Goal: Check status: Check status

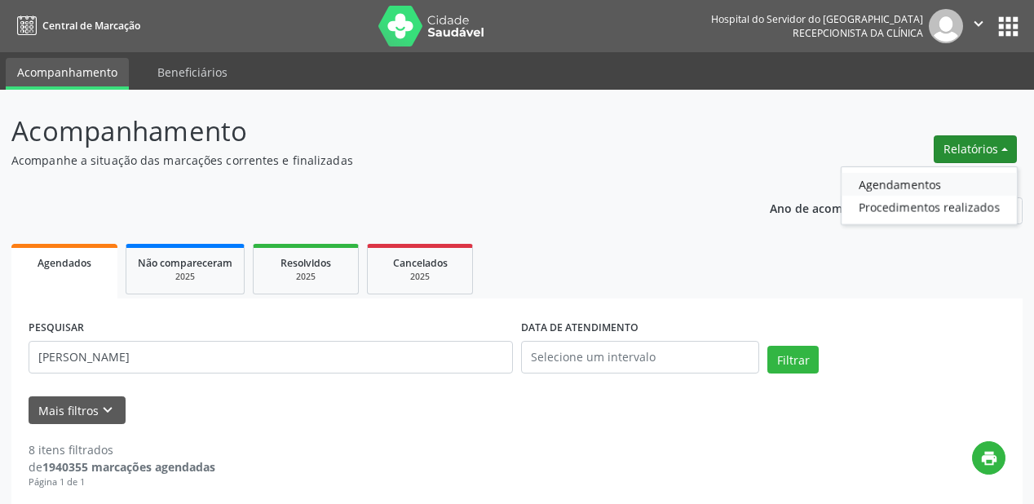
scroll to position [111, 0]
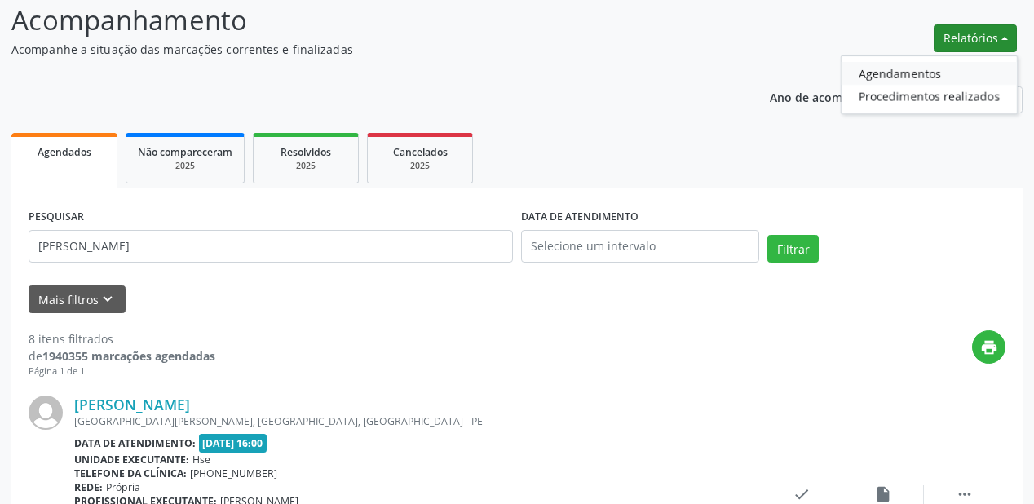
click at [889, 78] on link "Agendamentos" at bounding box center [928, 73] width 175 height 23
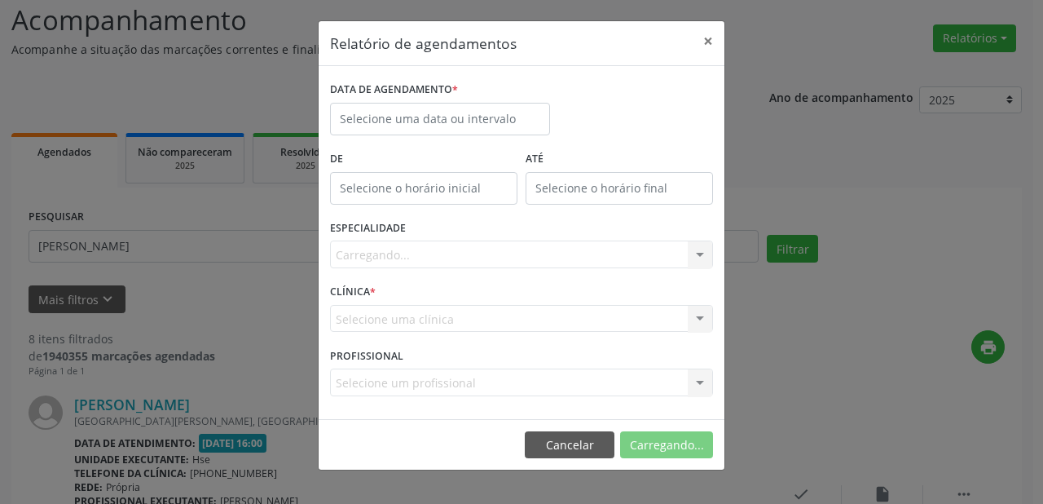
click at [385, 96] on label "DATA DE AGENDAMENTO *" at bounding box center [394, 89] width 128 height 25
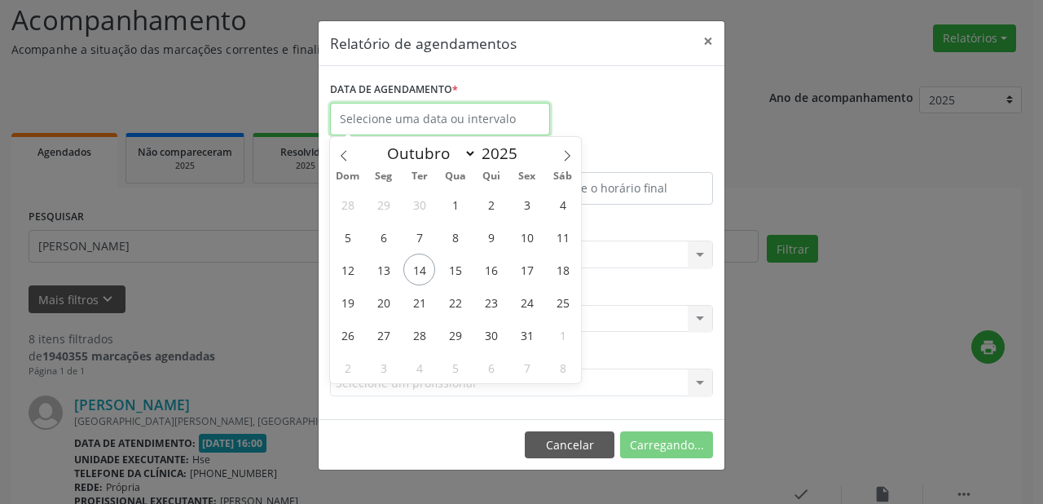
click at [382, 121] on input "text" at bounding box center [440, 119] width 220 height 33
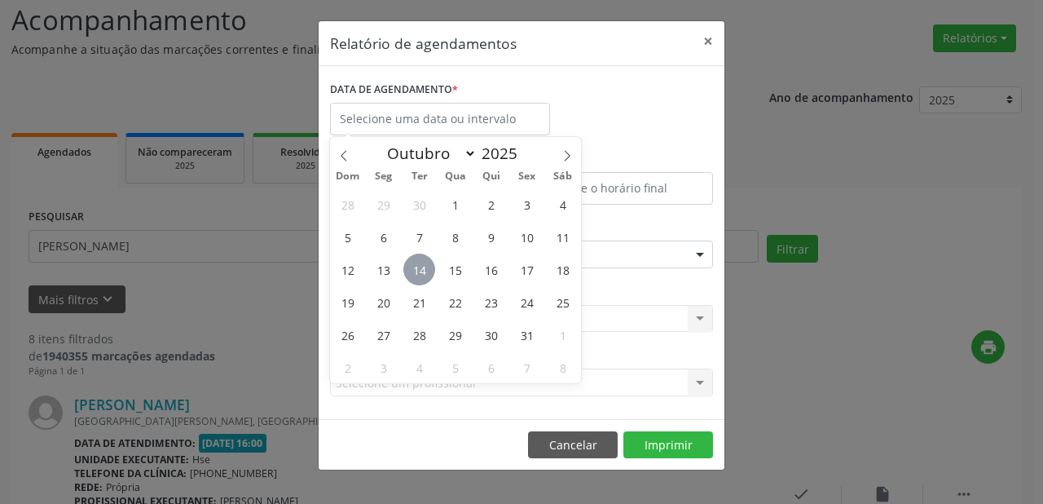
click at [425, 271] on span "14" at bounding box center [420, 270] width 32 height 32
type input "[DATE]"
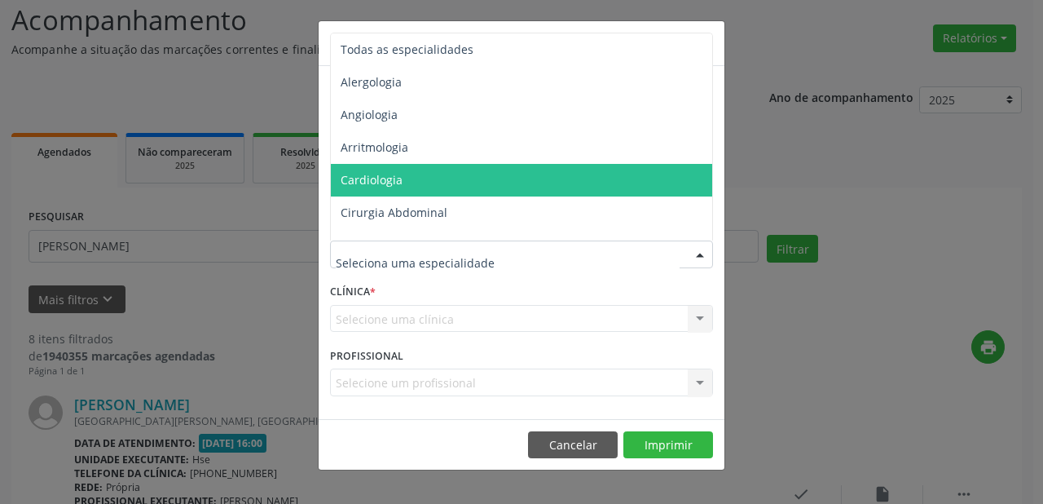
click at [395, 179] on span "Cardiologia" at bounding box center [372, 179] width 62 height 15
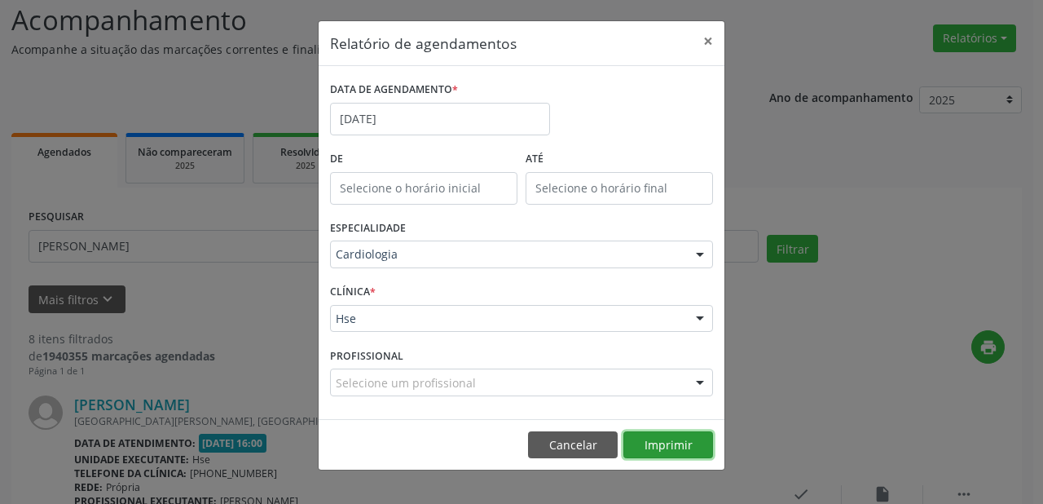
click at [699, 455] on button "Imprimir" at bounding box center [669, 445] width 90 height 28
click at [452, 243] on div "Cardiologia" at bounding box center [521, 254] width 383 height 28
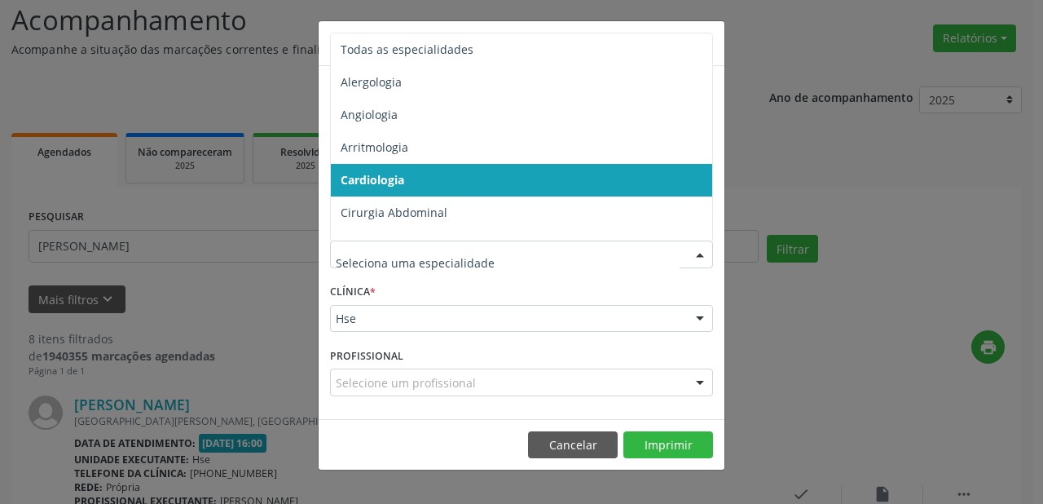
click at [452, 262] on input "text" at bounding box center [508, 262] width 344 height 33
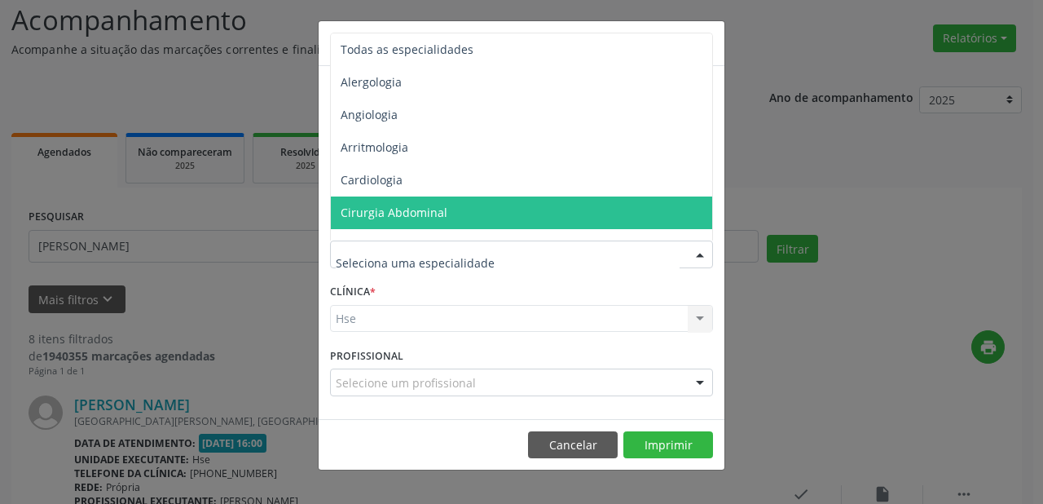
click at [292, 88] on div "Relatório de agendamentos × DATA DE AGENDAMENTO * [DATE] De ATÉ ESPECIALIDADE T…" at bounding box center [521, 252] width 1043 height 504
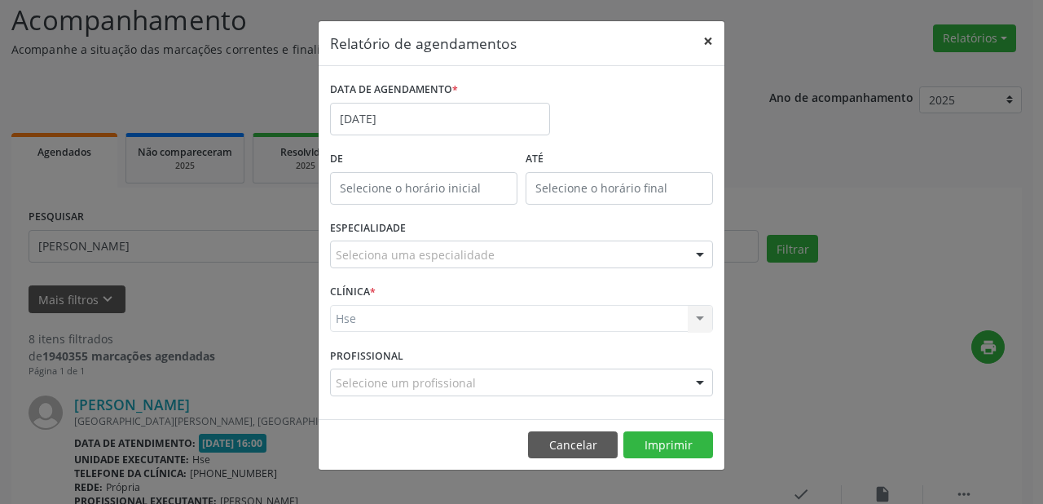
click at [711, 43] on button "×" at bounding box center [708, 41] width 33 height 40
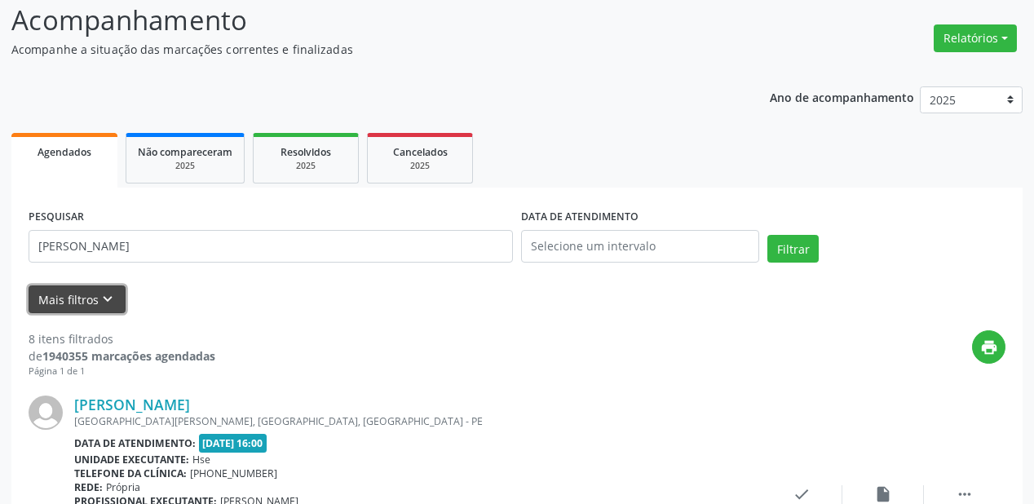
drag, startPoint x: 110, startPoint y: 288, endPoint x: 225, endPoint y: 284, distance: 115.0
click at [110, 289] on button "Mais filtros keyboard_arrow_down" at bounding box center [77, 299] width 97 height 29
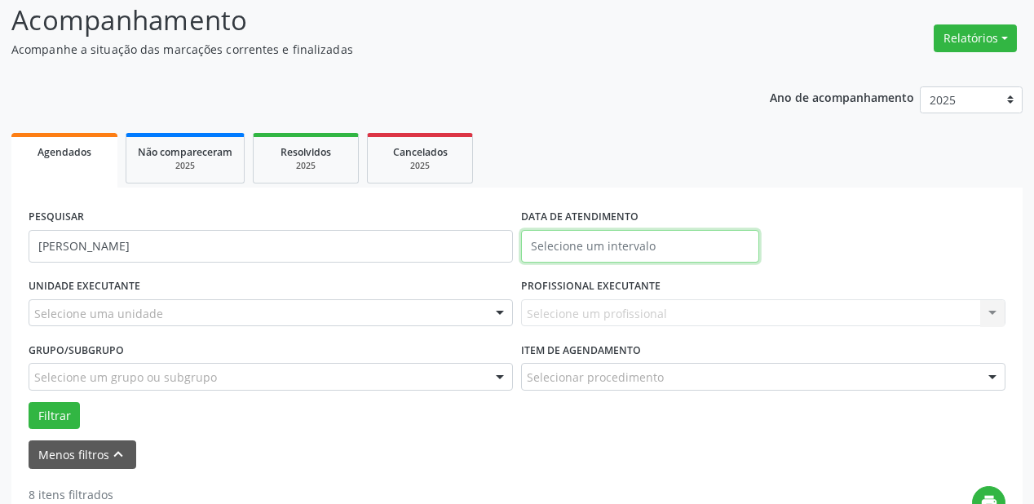
click at [621, 238] on input "text" at bounding box center [640, 246] width 238 height 33
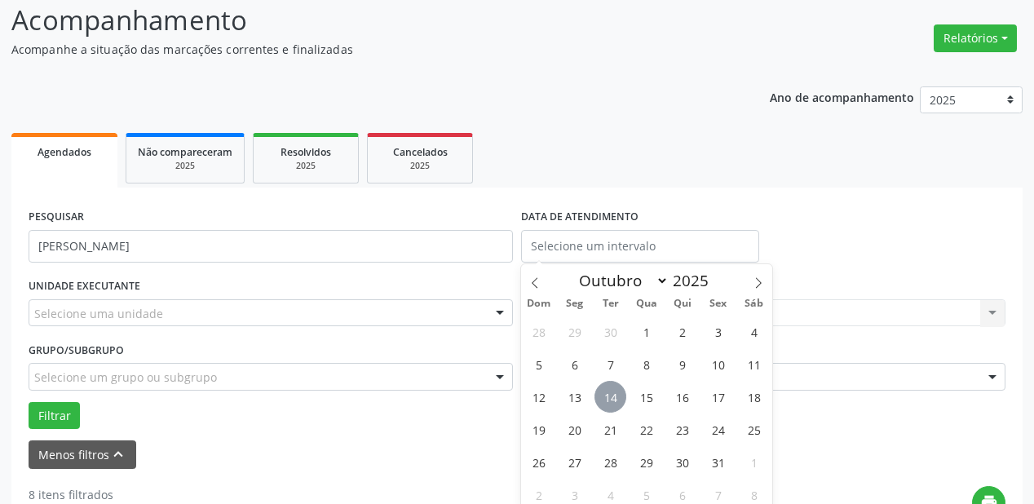
click at [601, 393] on span "14" at bounding box center [610, 397] width 32 height 32
type input "[DATE]"
click at [601, 393] on span "14" at bounding box center [610, 397] width 32 height 32
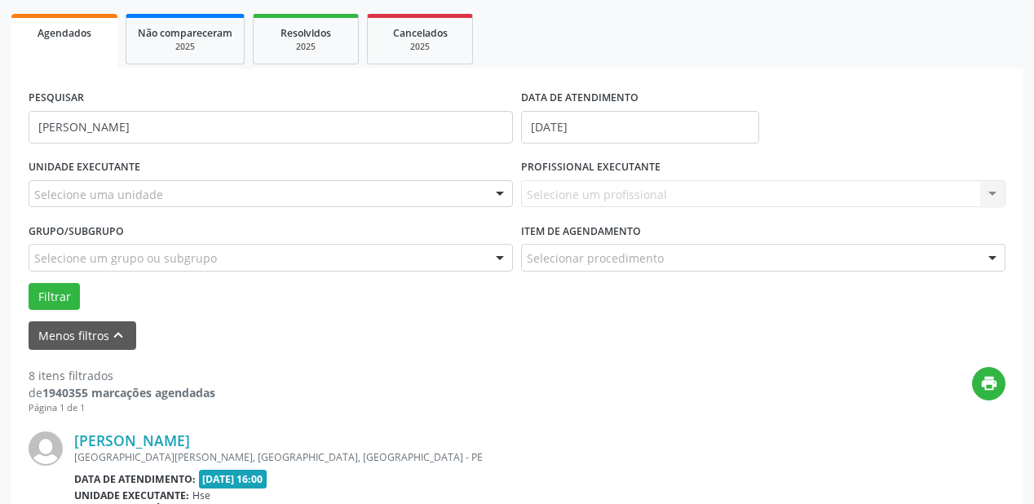
scroll to position [241, 0]
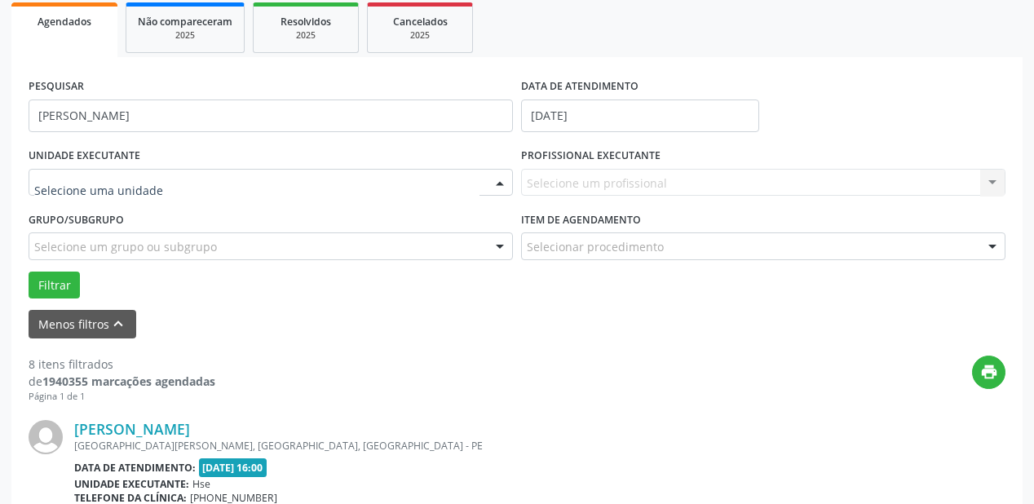
click at [99, 193] on div at bounding box center [271, 183] width 484 height 28
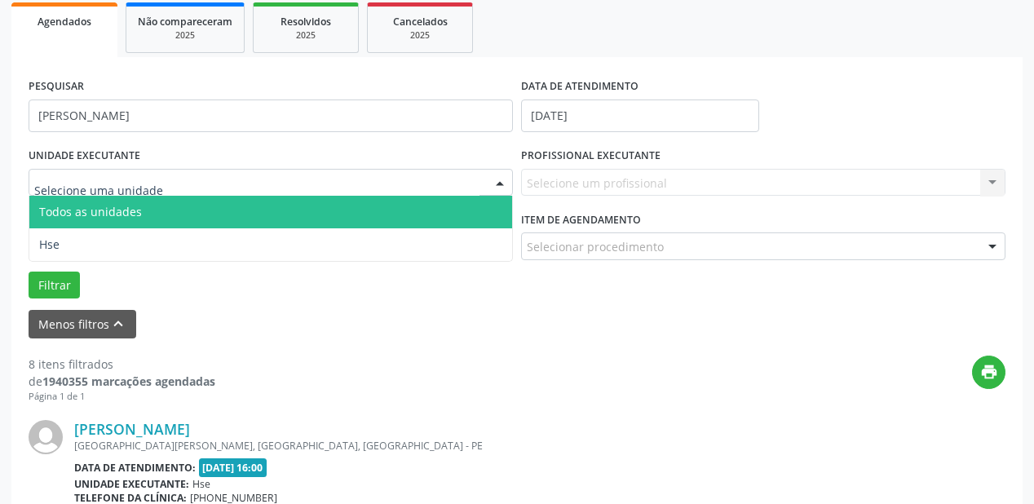
click at [162, 186] on input "text" at bounding box center [256, 190] width 445 height 33
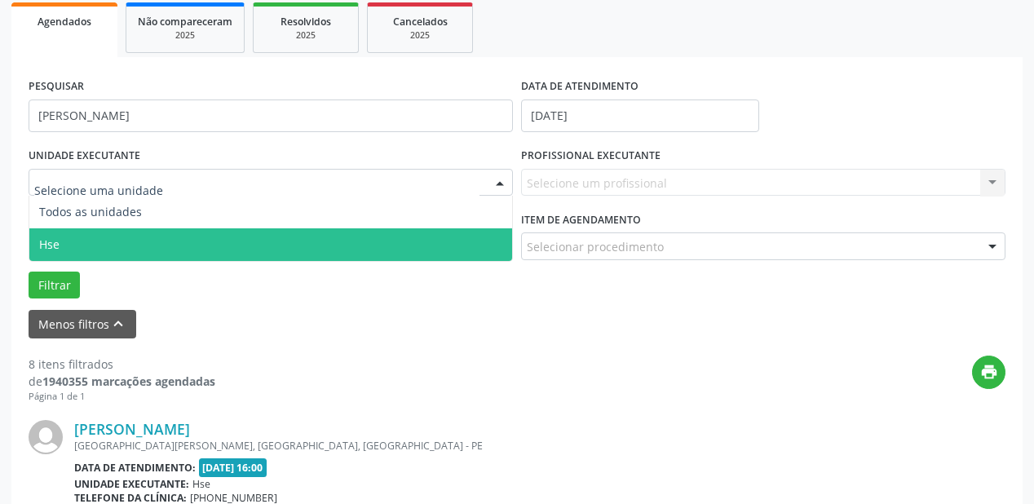
click at [201, 251] on span "Hse" at bounding box center [270, 244] width 483 height 33
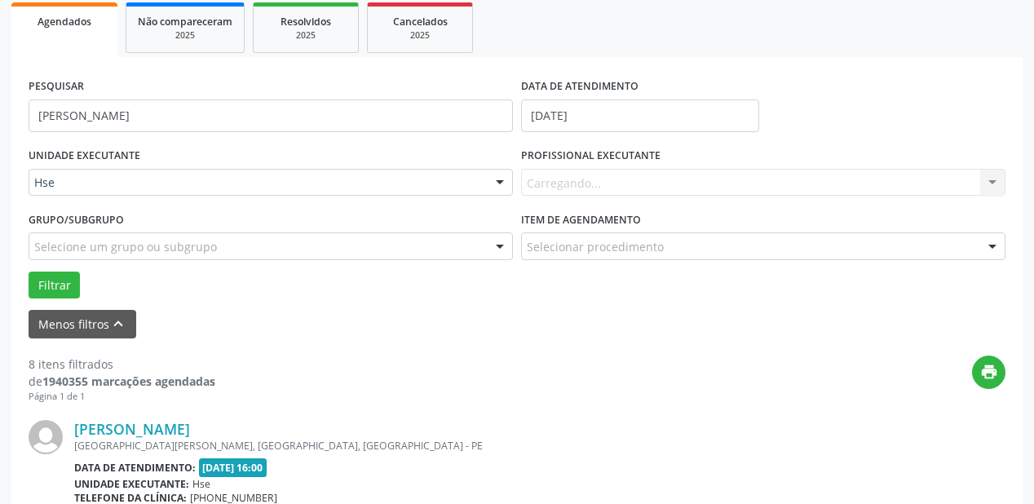
click at [560, 189] on div "Carregando... Nenhum resultado encontrado para: " " Não há nenhuma opção para s…" at bounding box center [763, 183] width 484 height 28
click at [584, 162] on label "PROFISSIONAL EXECUTANTE" at bounding box center [590, 155] width 139 height 25
click at [593, 196] on div "PROFISSIONAL EXECUTANTE Selecione um profissional Todos os profissionais [PERSO…" at bounding box center [763, 175] width 492 height 64
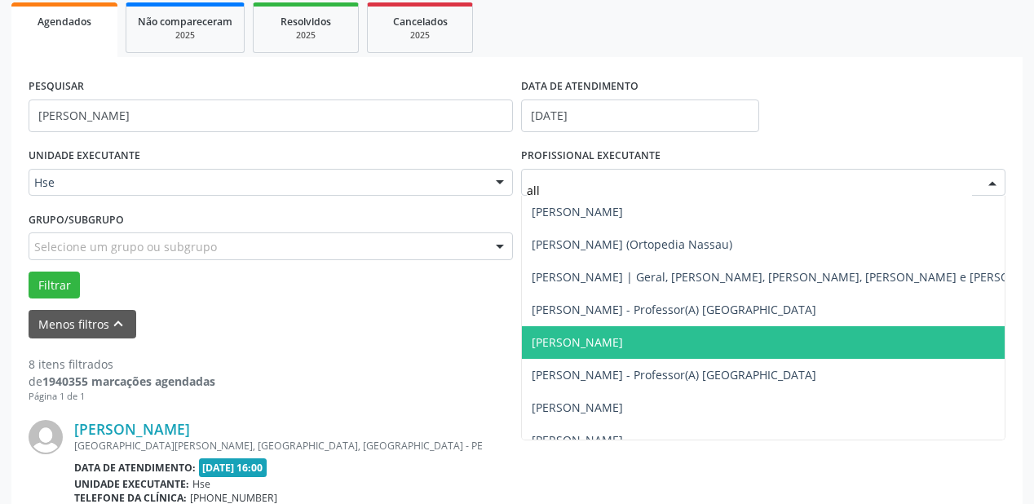
scroll to position [0, 0]
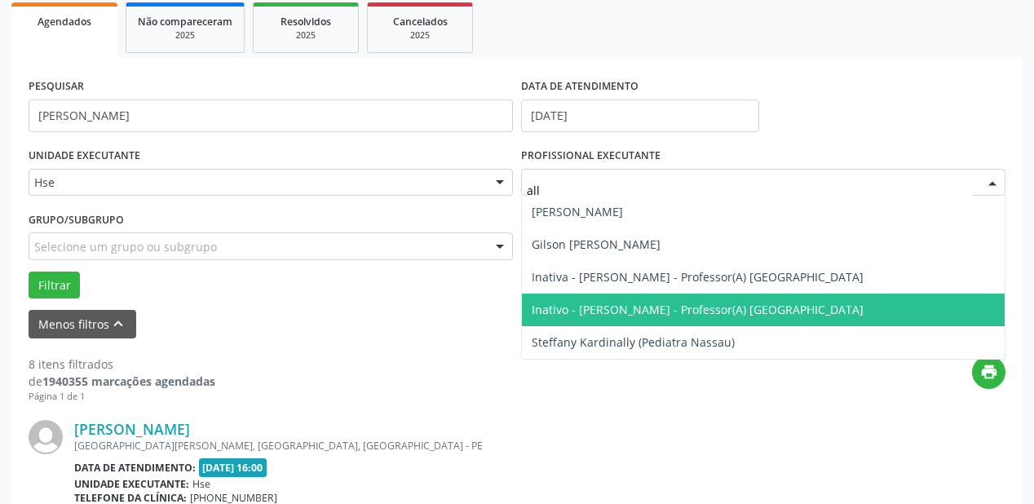
type input "al"
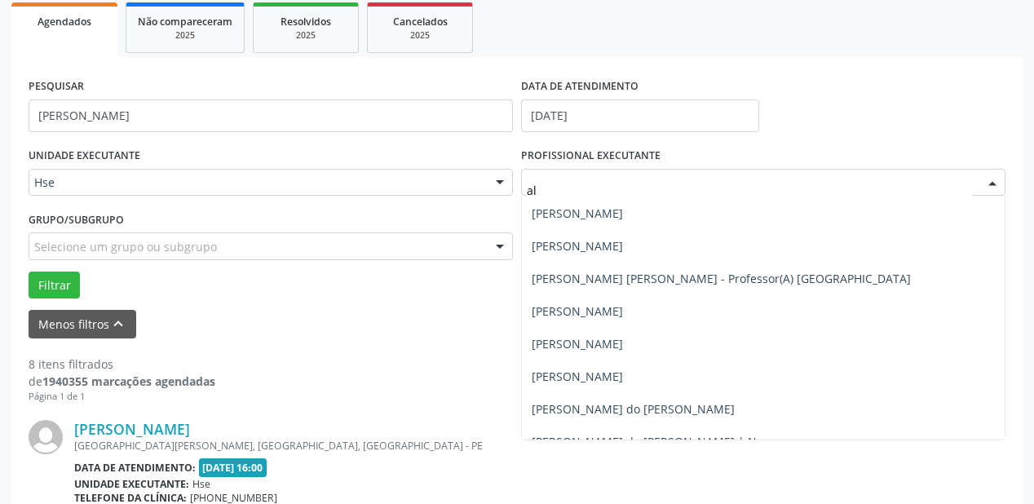
scroll to position [456, 0]
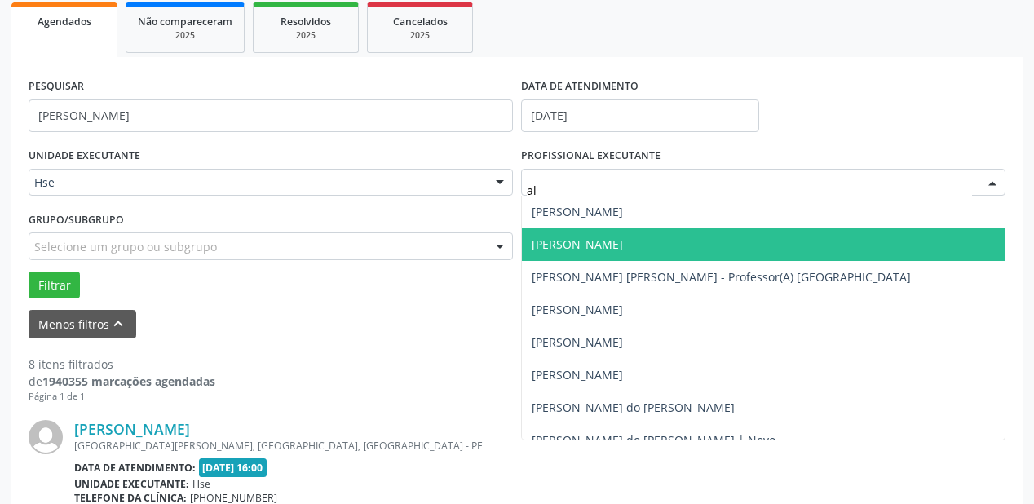
click at [613, 236] on span "[PERSON_NAME]" at bounding box center [576, 243] width 91 height 15
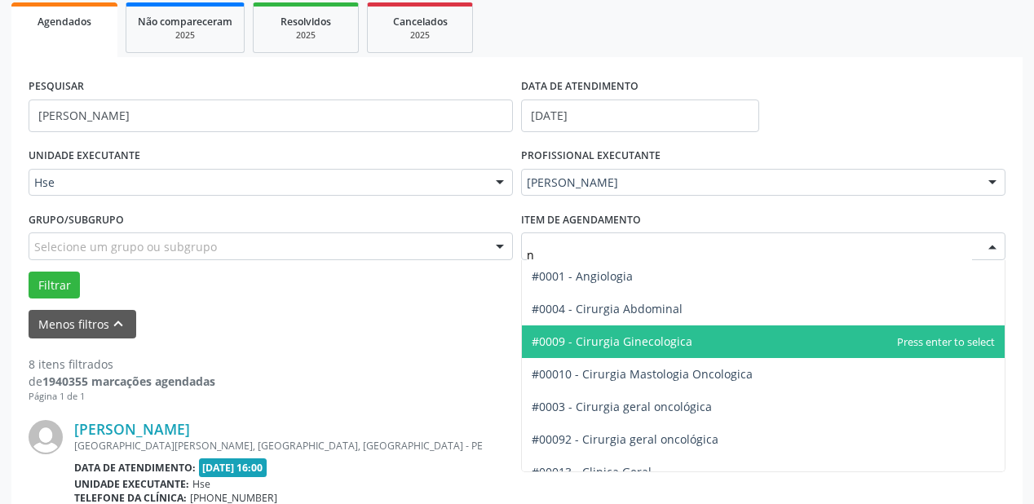
type input "nu"
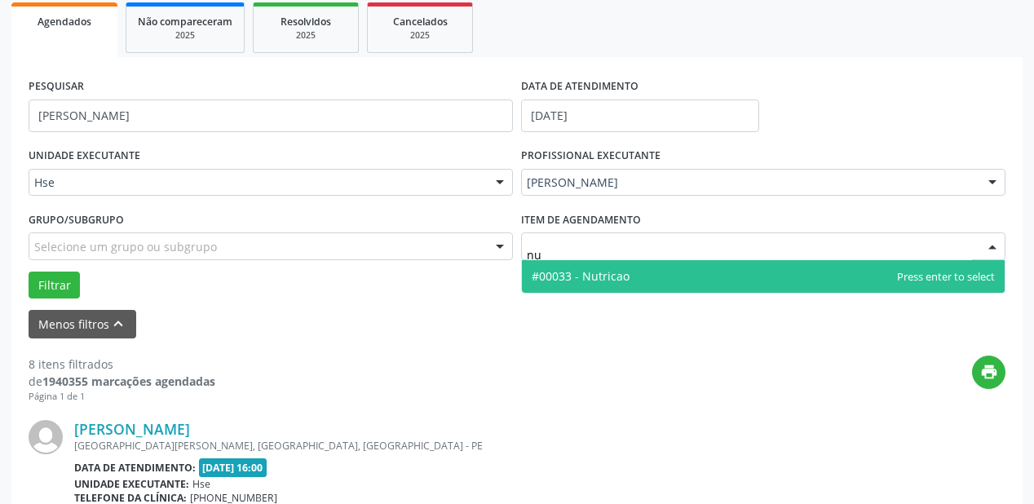
click at [602, 271] on span "#00033 - Nutricao" at bounding box center [580, 275] width 98 height 15
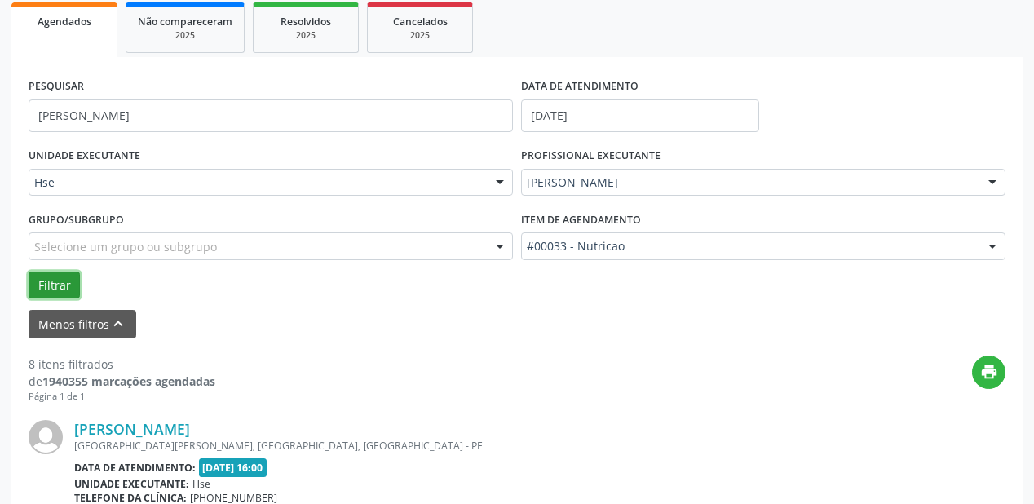
click at [64, 274] on button "Filtrar" at bounding box center [54, 285] width 51 height 28
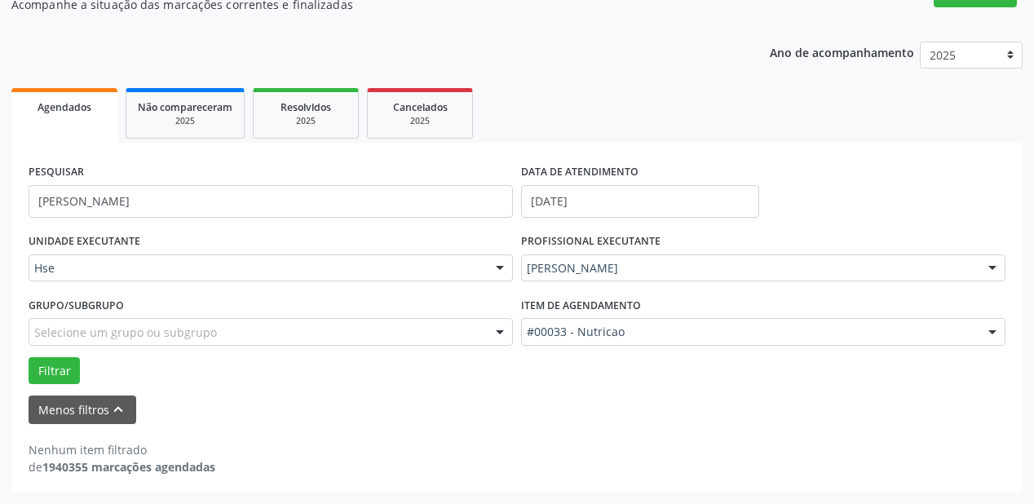
scroll to position [154, 0]
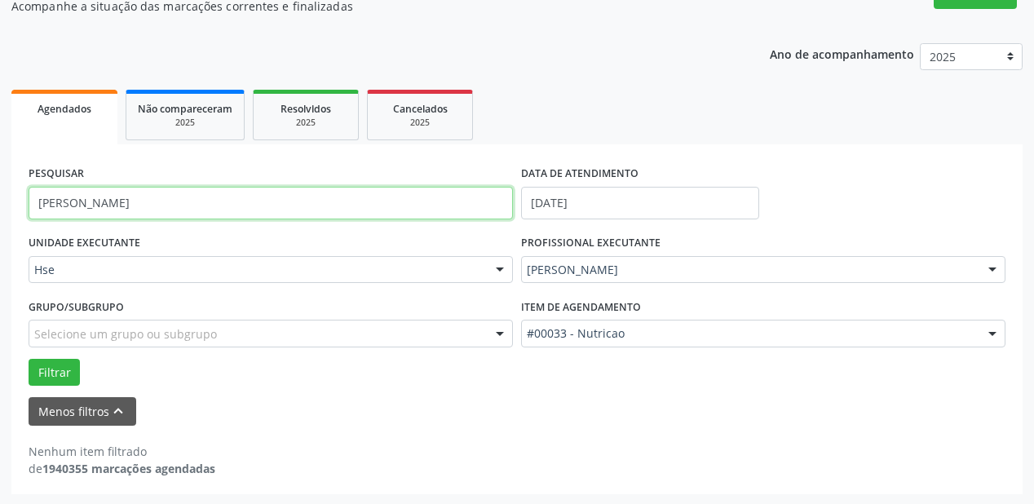
click at [134, 202] on input "[PERSON_NAME]" at bounding box center [271, 203] width 484 height 33
click at [149, 217] on input "rias" at bounding box center [271, 203] width 484 height 33
type input "r"
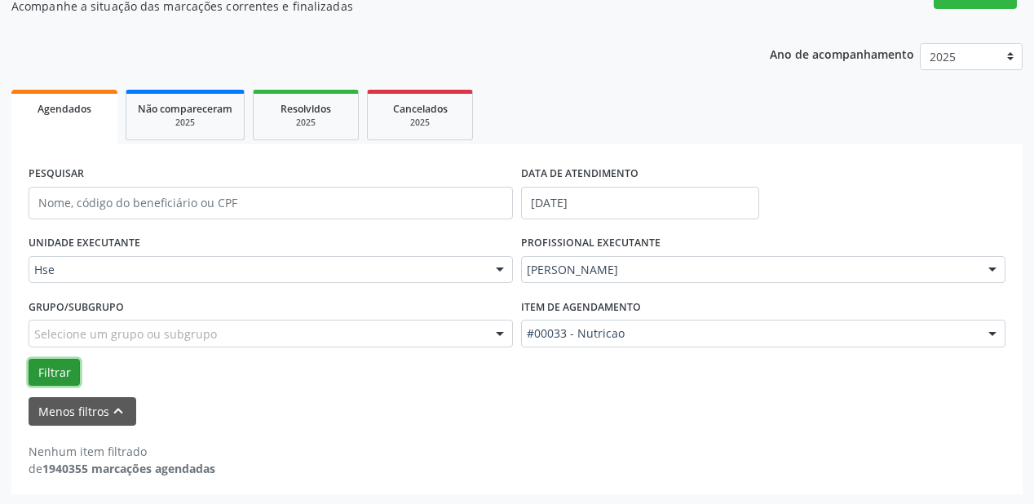
click at [60, 372] on button "Filtrar" at bounding box center [54, 373] width 51 height 28
click at [63, 362] on button "Filtrar" at bounding box center [54, 373] width 51 height 28
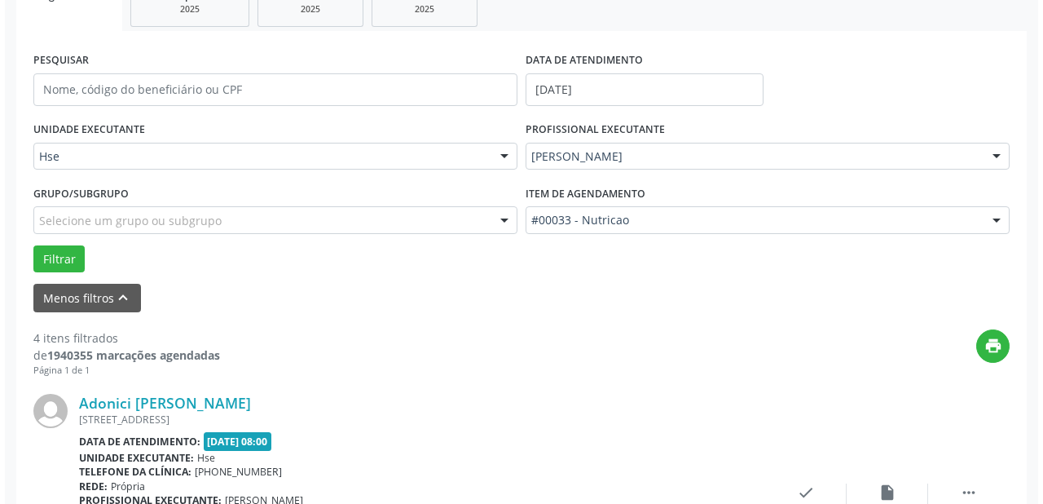
scroll to position [402, 0]
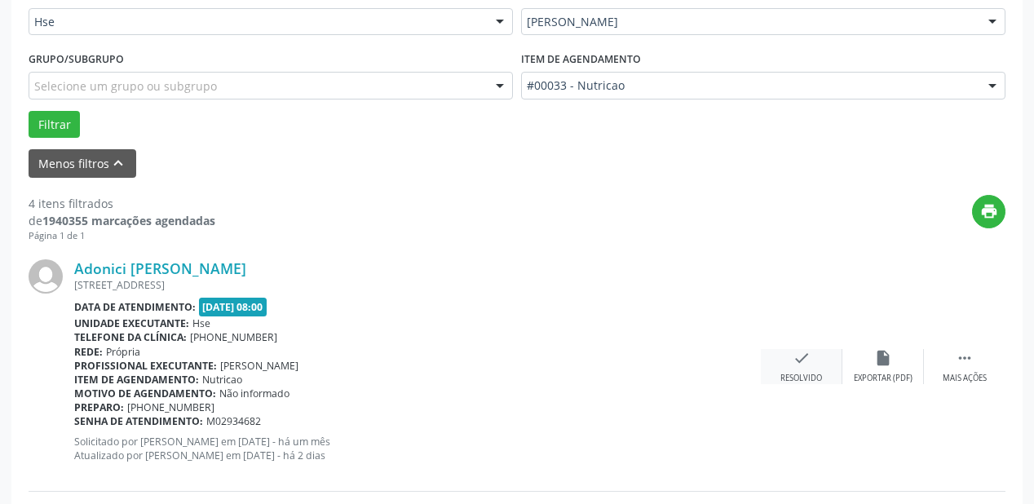
click at [812, 362] on div "check Resolvido" at bounding box center [802, 366] width 82 height 35
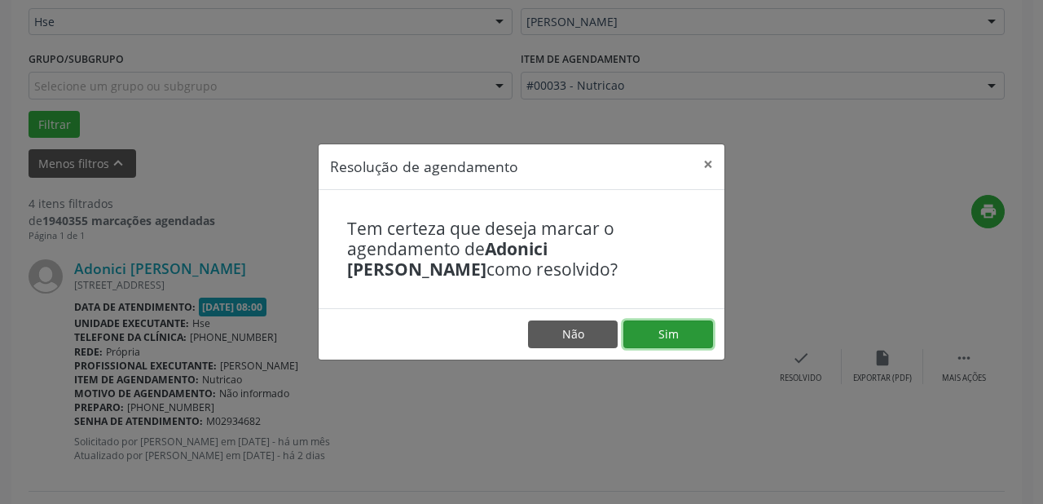
click at [667, 345] on button "Sim" at bounding box center [669, 334] width 90 height 28
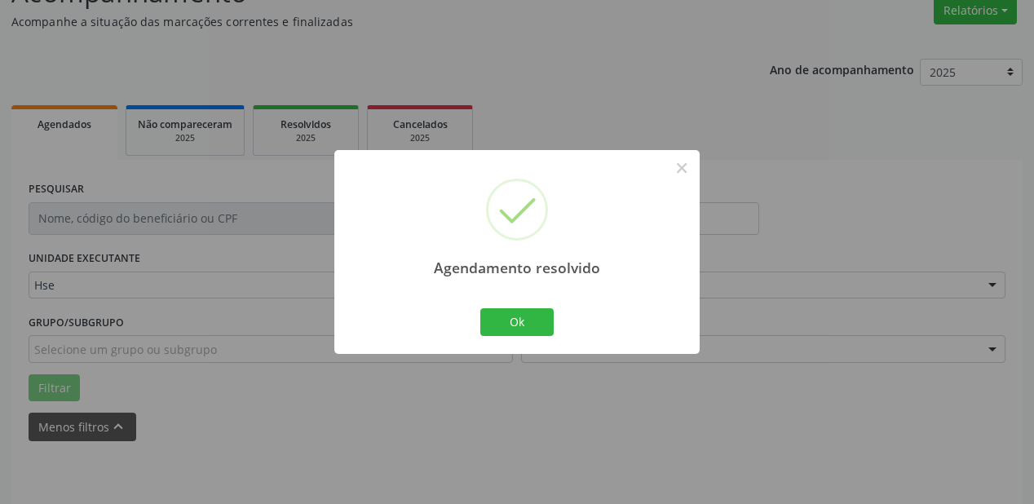
scroll to position [59, 0]
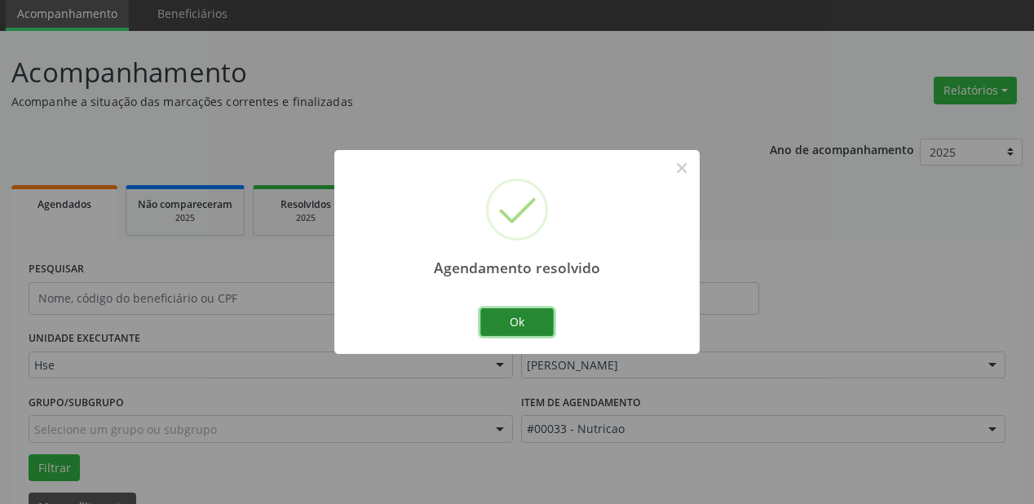
click at [497, 312] on button "Ok" at bounding box center [516, 322] width 73 height 28
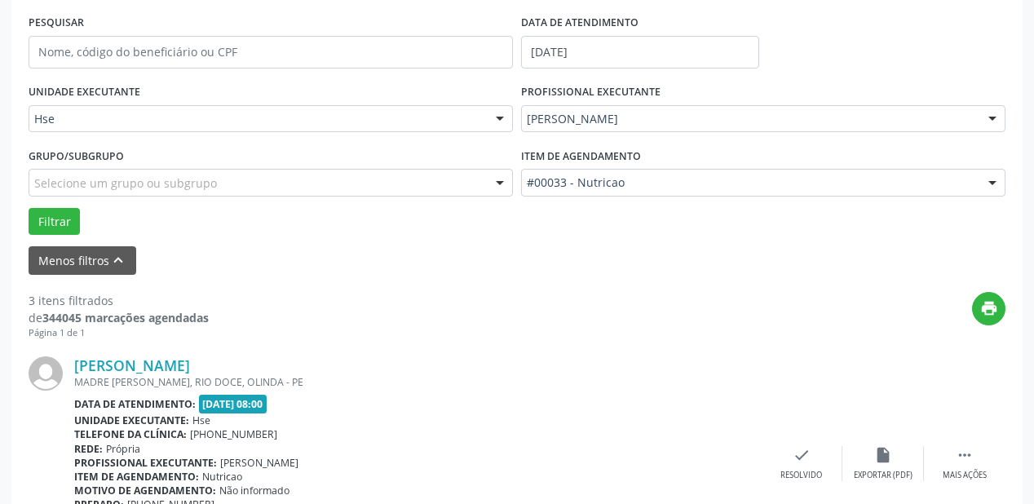
scroll to position [320, 0]
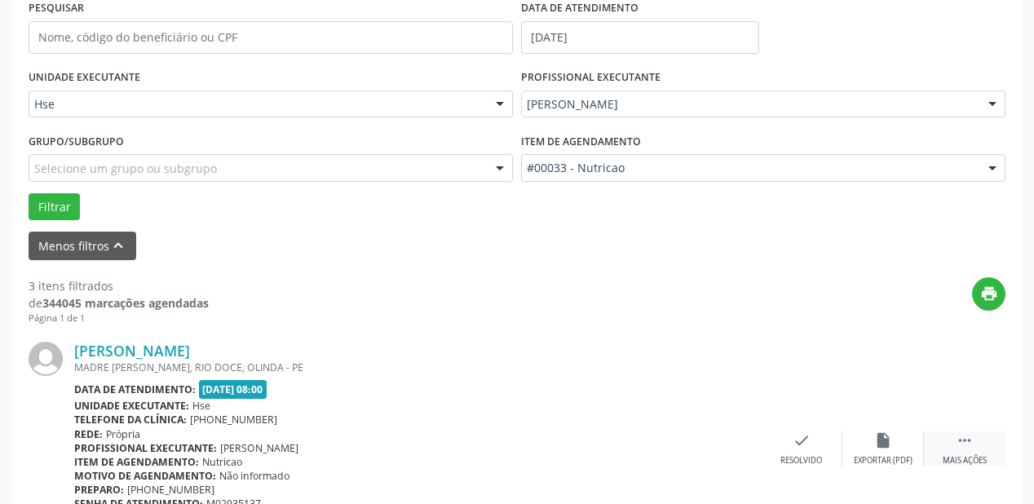
click at [962, 455] on div "Mais ações" at bounding box center [964, 460] width 44 height 11
click at [862, 456] on div "Não compareceu" at bounding box center [882, 460] width 69 height 11
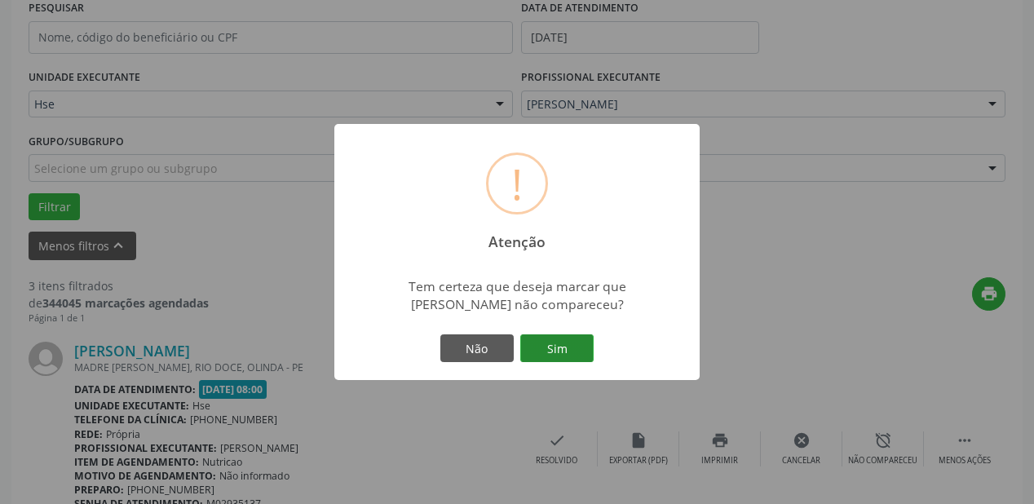
click at [570, 352] on button "Sim" at bounding box center [556, 348] width 73 height 28
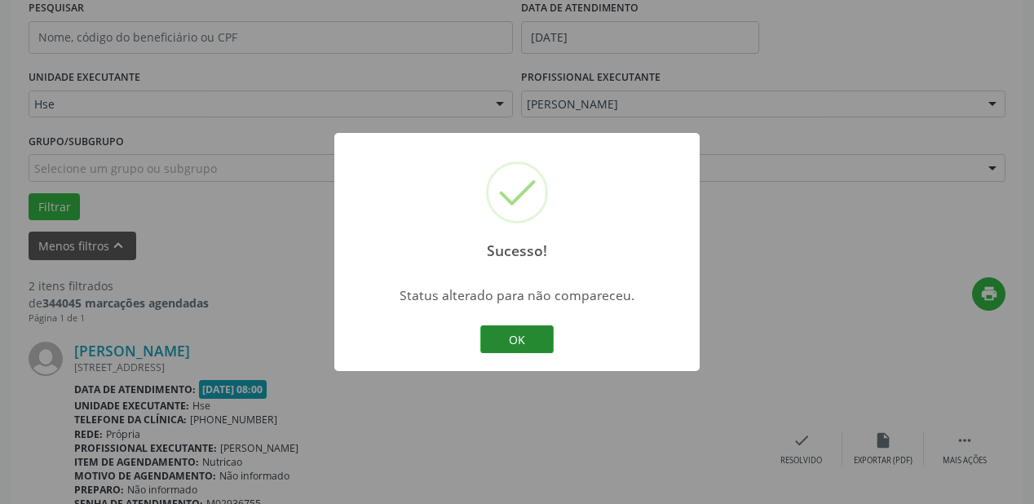
click at [537, 339] on button "OK" at bounding box center [516, 339] width 73 height 28
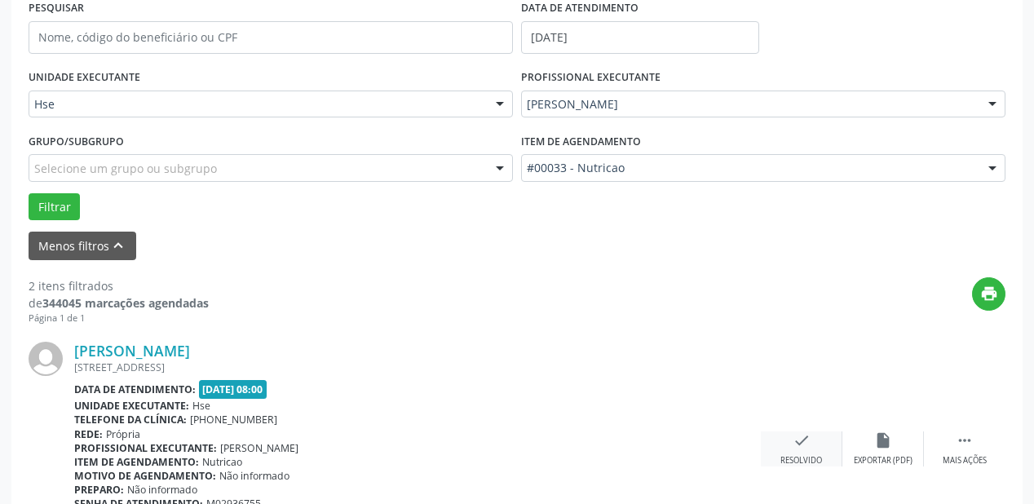
click at [787, 436] on div "check Resolvido" at bounding box center [802, 448] width 82 height 35
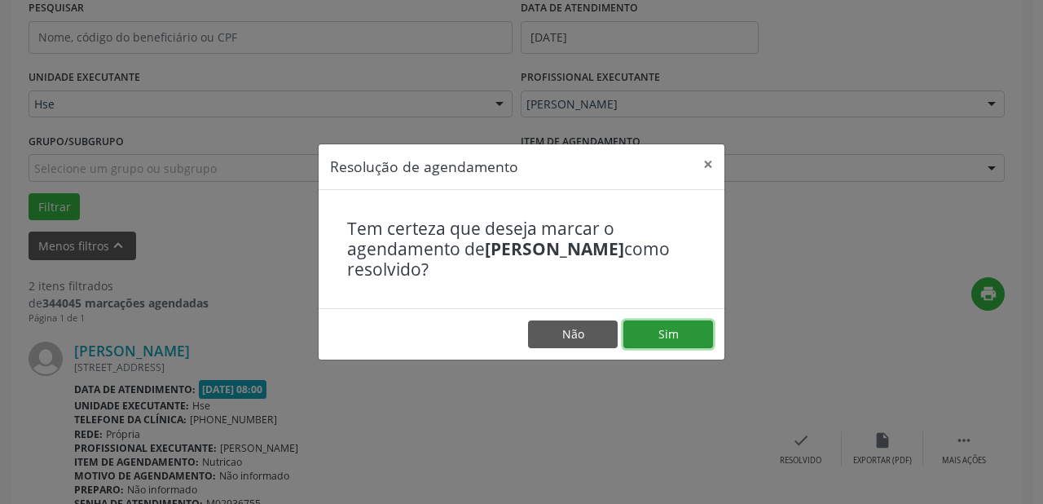
click at [666, 333] on button "Sim" at bounding box center [669, 334] width 90 height 28
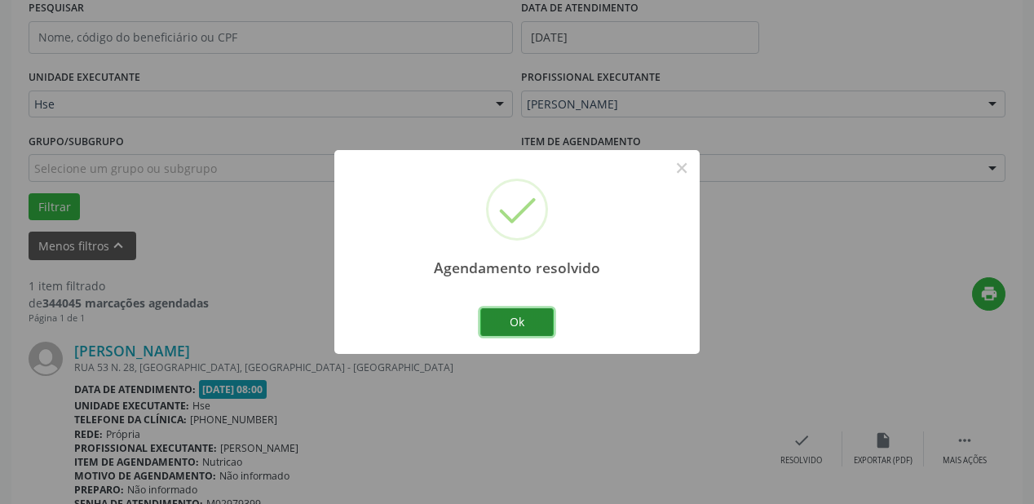
click at [525, 332] on button "Ok" at bounding box center [516, 322] width 73 height 28
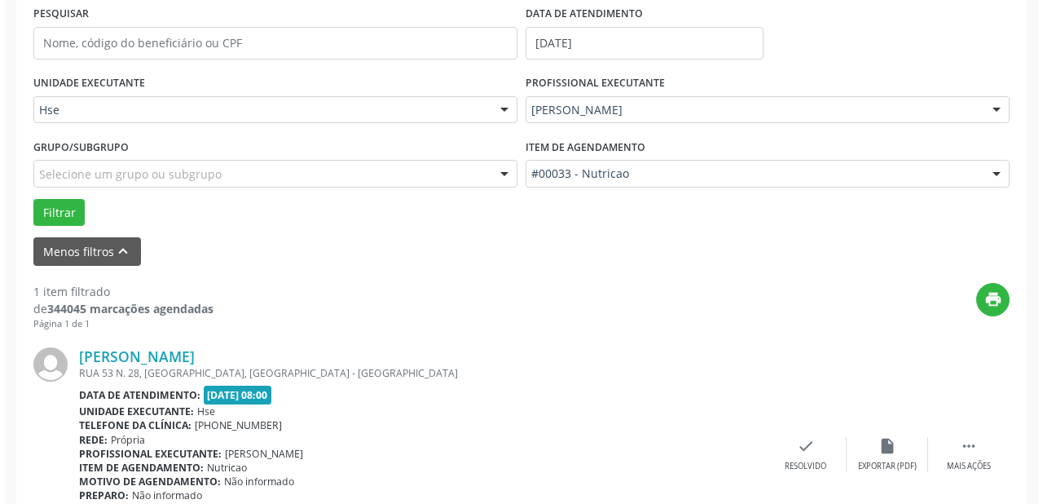
scroll to position [385, 0]
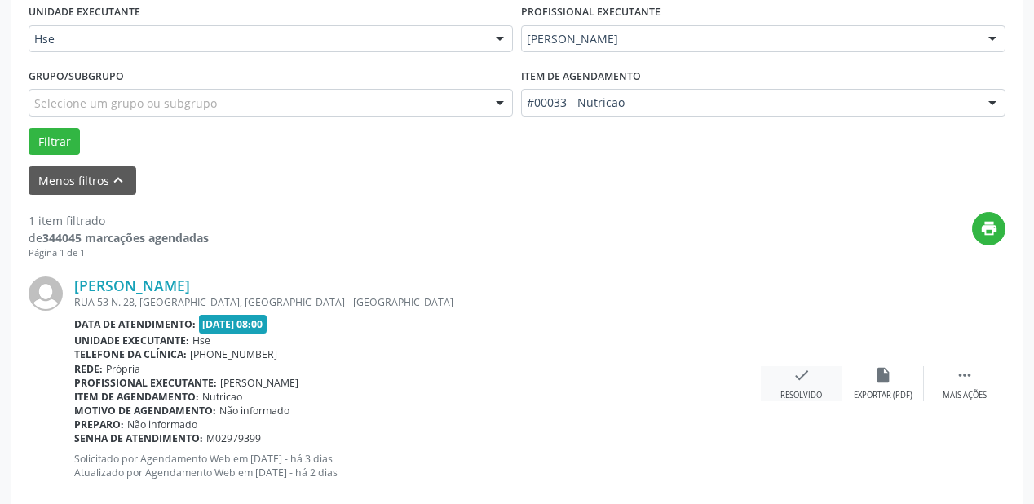
click at [799, 390] on div "Resolvido" at bounding box center [801, 395] width 42 height 11
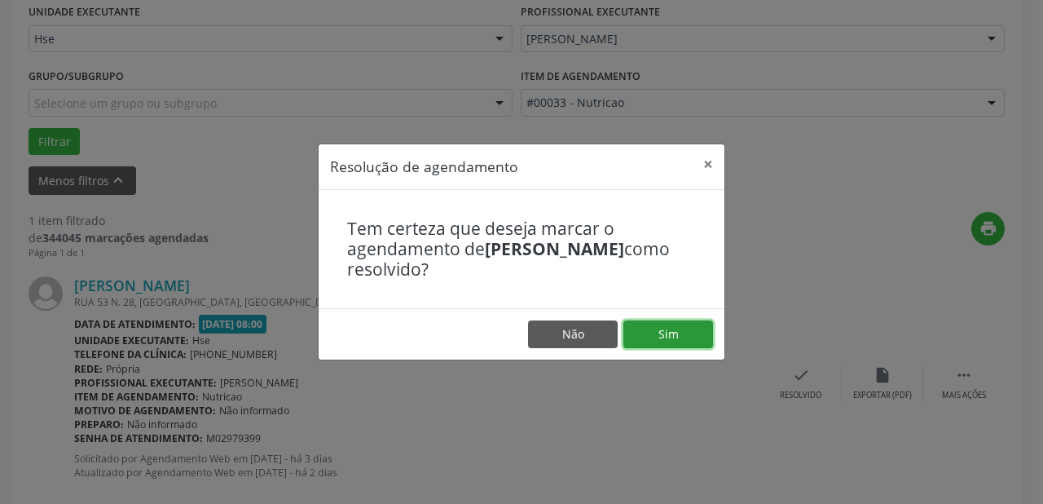
click at [670, 328] on button "Sim" at bounding box center [669, 334] width 90 height 28
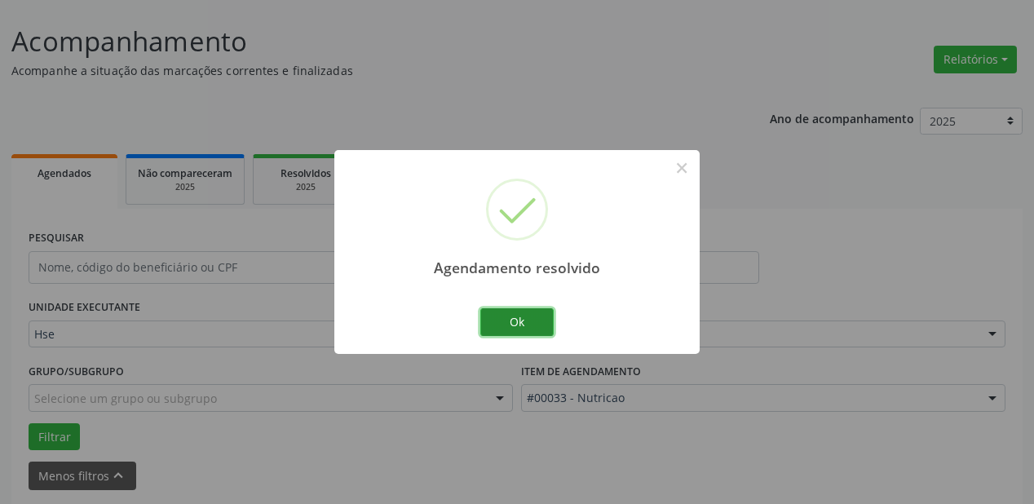
click at [537, 310] on button "Ok" at bounding box center [516, 322] width 73 height 28
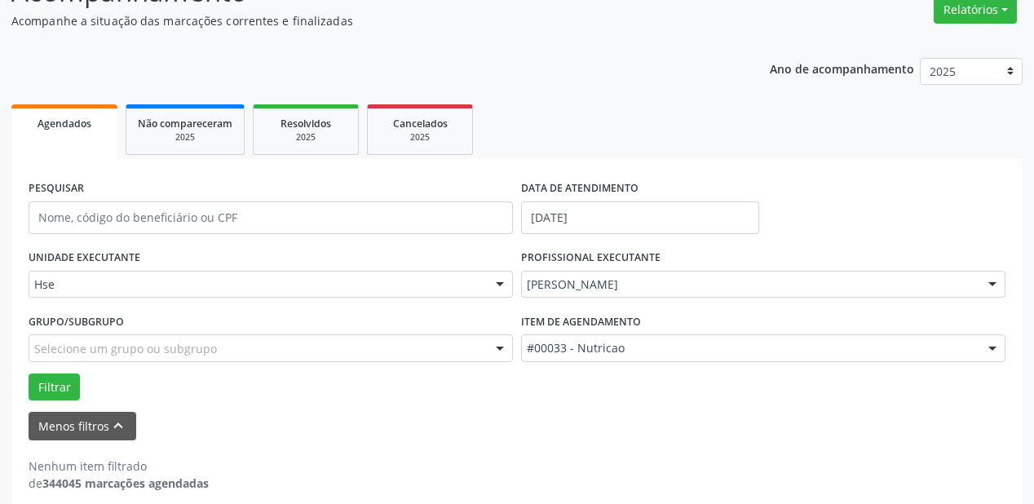
scroll to position [154, 0]
